Goal: Find specific fact: Find specific fact

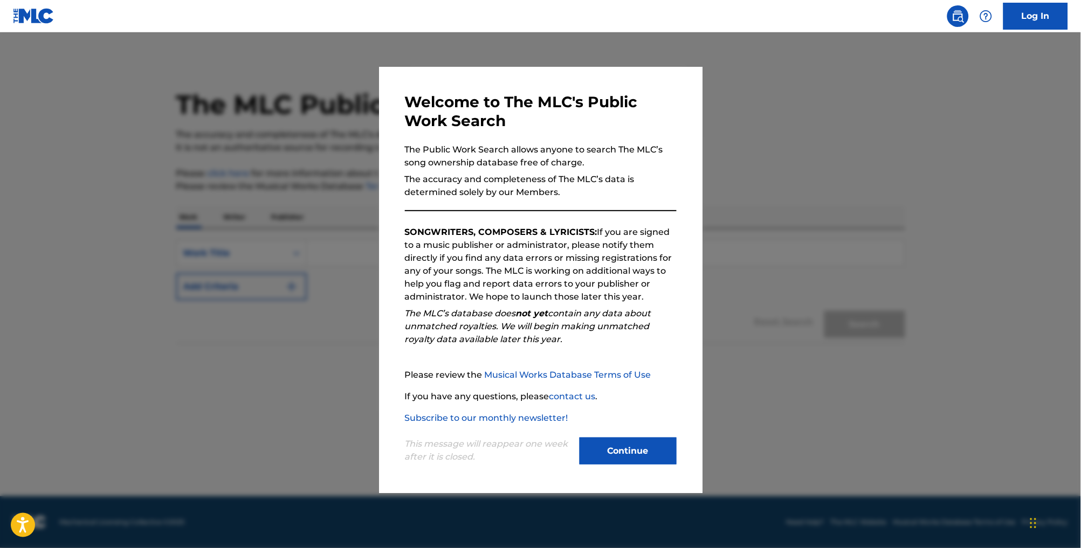
click at [624, 461] on button "Continue" at bounding box center [628, 451] width 97 height 27
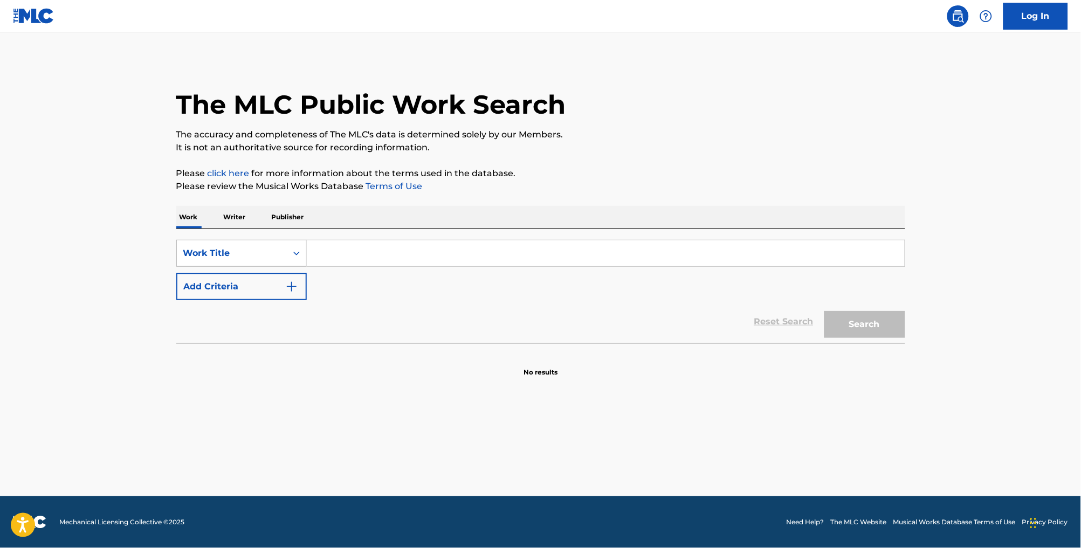
click at [240, 256] on div "Work Title" at bounding box center [231, 253] width 97 height 13
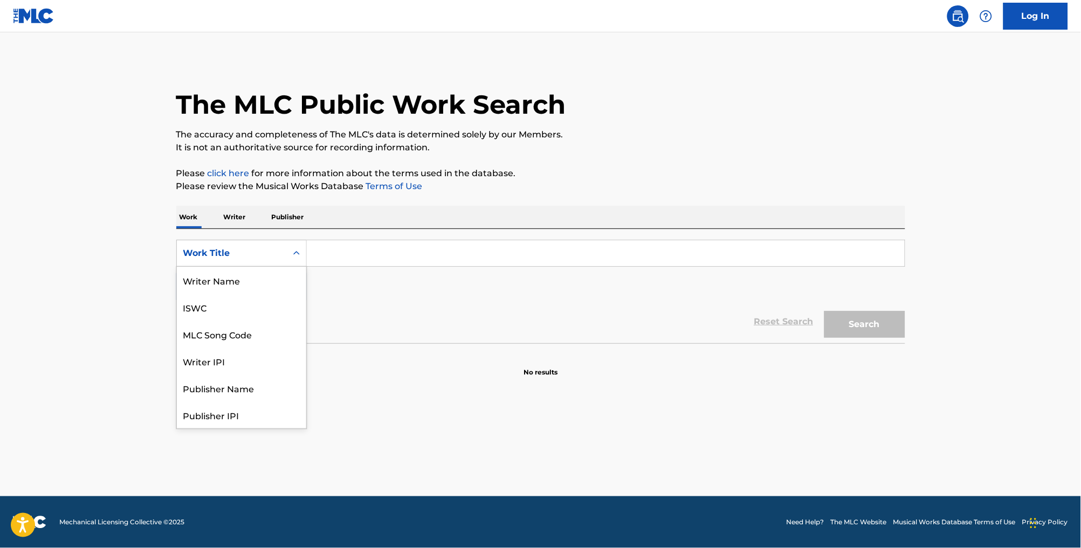
scroll to position [58, 0]
click at [247, 285] on div "MLC Song Code" at bounding box center [241, 280] width 129 height 27
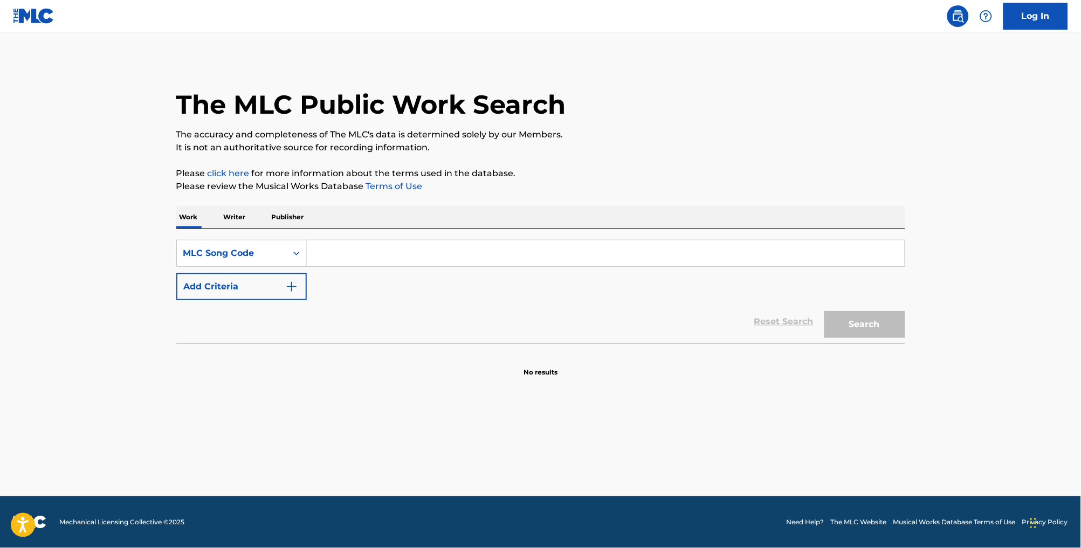
paste input "PF2AEC"
click at [311, 265] on input "PF2AEC" at bounding box center [606, 253] width 598 height 26
click at [884, 336] on button "Search" at bounding box center [864, 324] width 81 height 27
click at [892, 338] on button "Search" at bounding box center [864, 324] width 81 height 27
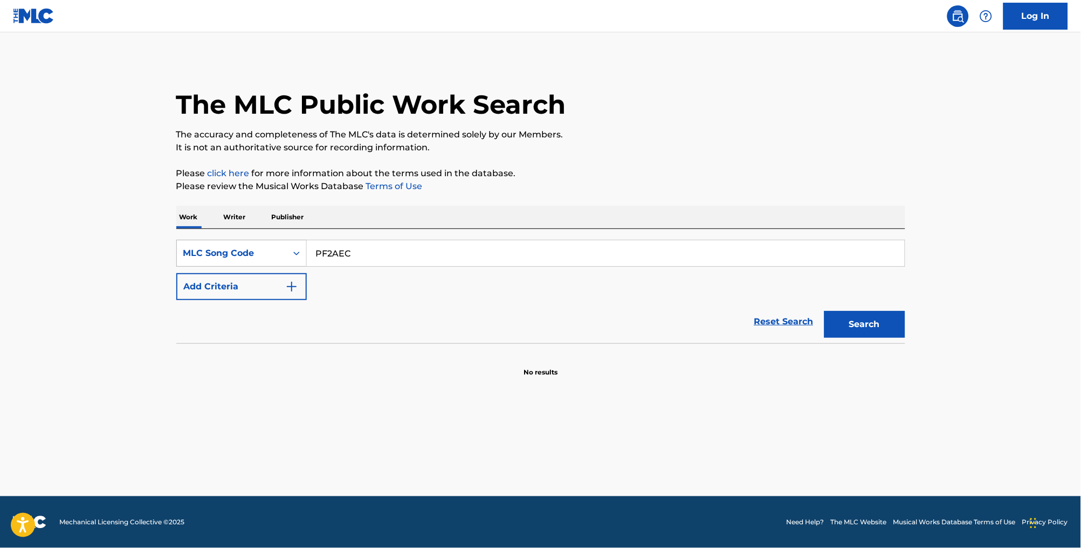
drag, startPoint x: 380, startPoint y: 261, endPoint x: 278, endPoint y: 261, distance: 102.4
click at [278, 261] on div "SearchWithCriteria4f6734e2-7856-4f7f-a726-4d36eb8f498e MLC Song Code PF2AEC" at bounding box center [540, 253] width 729 height 27
paste input "Search Form"
type input "PF2AEC"
click at [889, 338] on button "Search" at bounding box center [864, 324] width 81 height 27
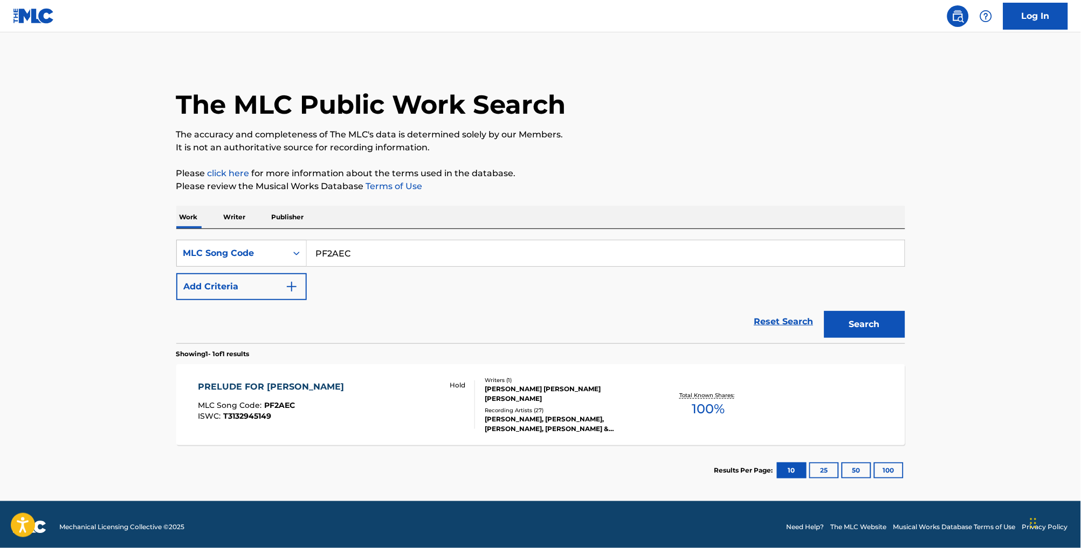
click at [394, 426] on div "PRELUDE FOR [PERSON_NAME] MLC Song Code : PF2AEC ISWC : T3132945149 Hold" at bounding box center [336, 405] width 277 height 49
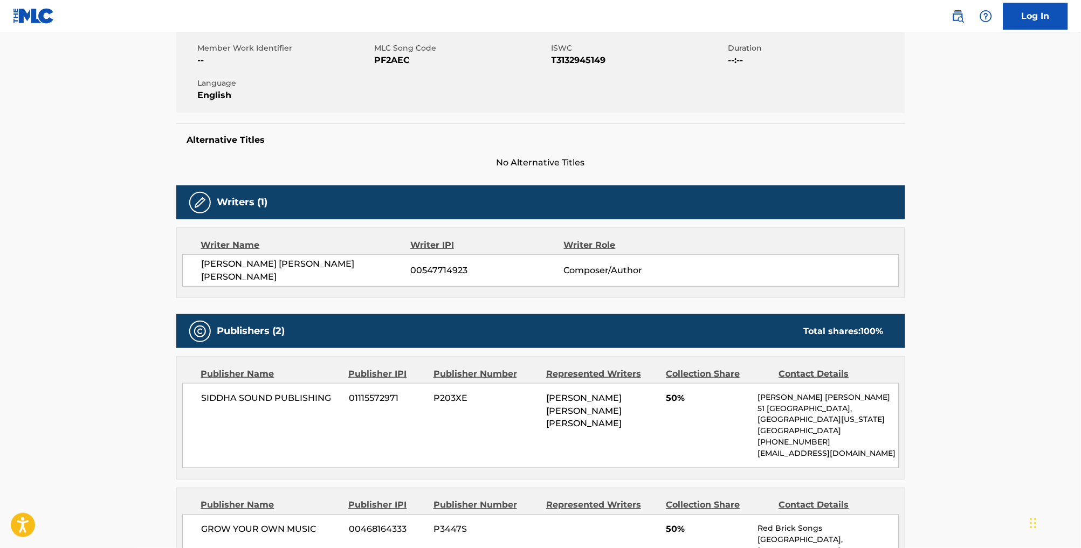
scroll to position [194, 0]
